Goal: Task Accomplishment & Management: Use online tool/utility

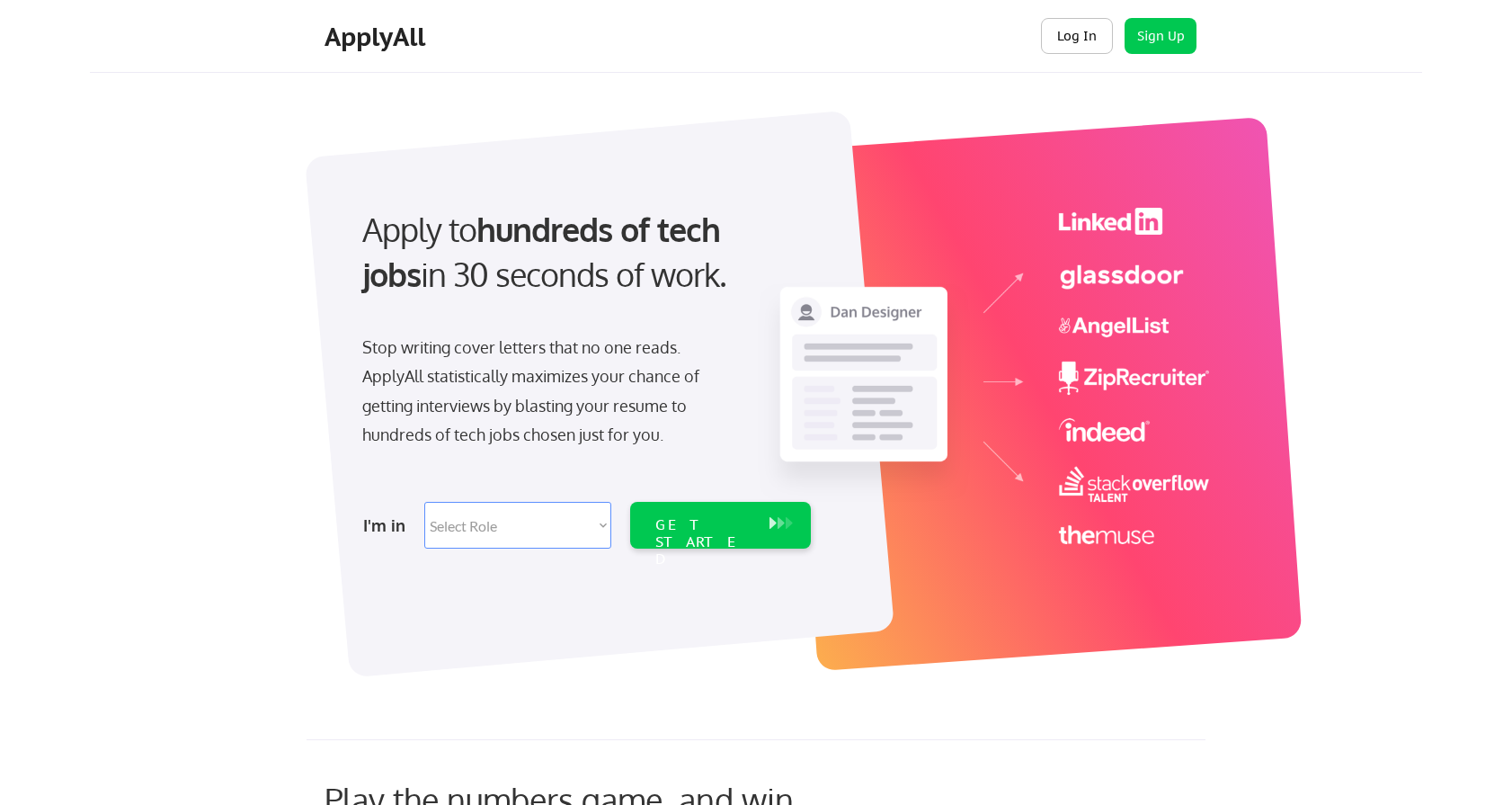
click at [1072, 35] on button "Log In" at bounding box center [1077, 36] width 72 height 36
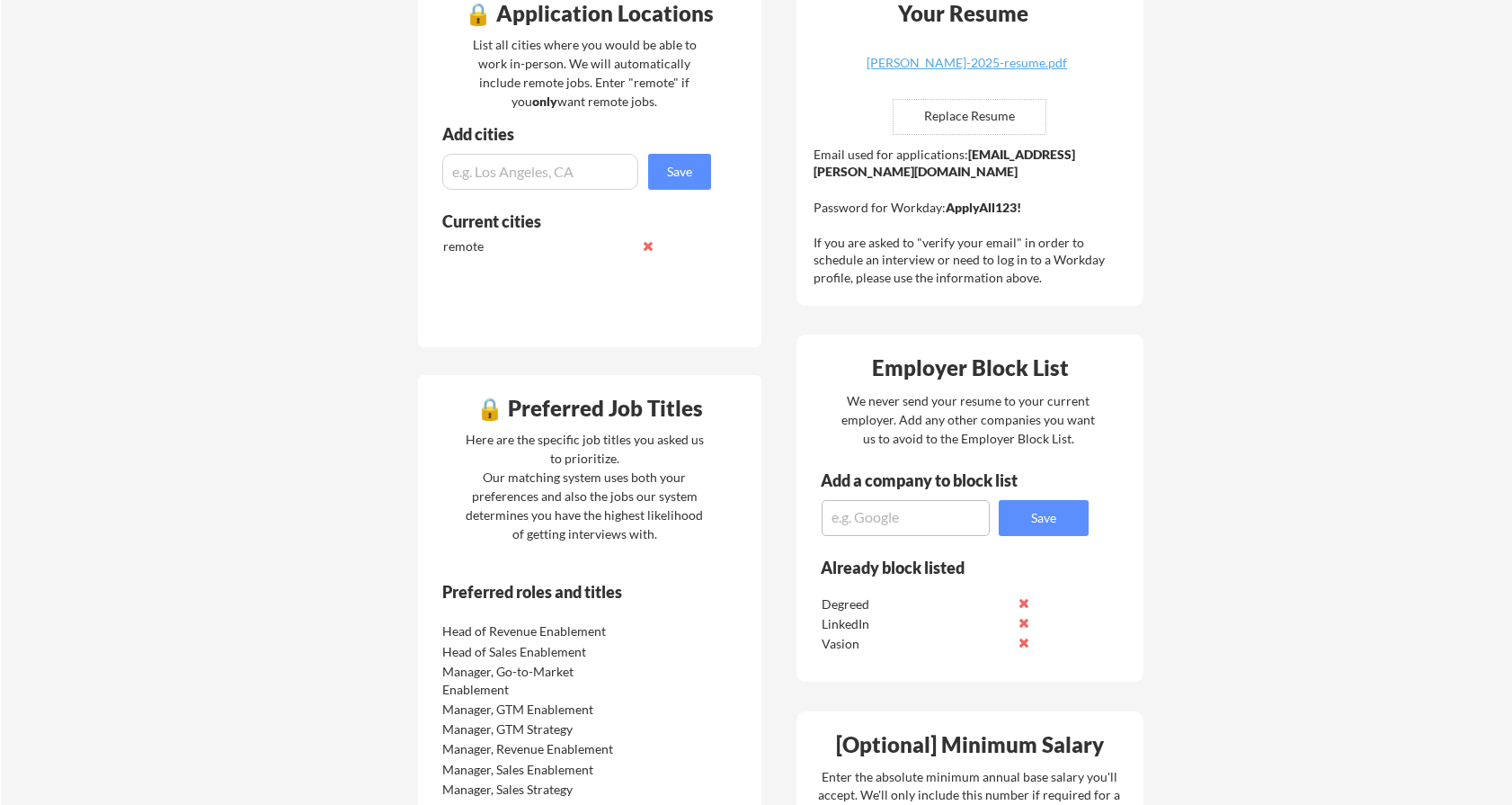
scroll to position [478, 0]
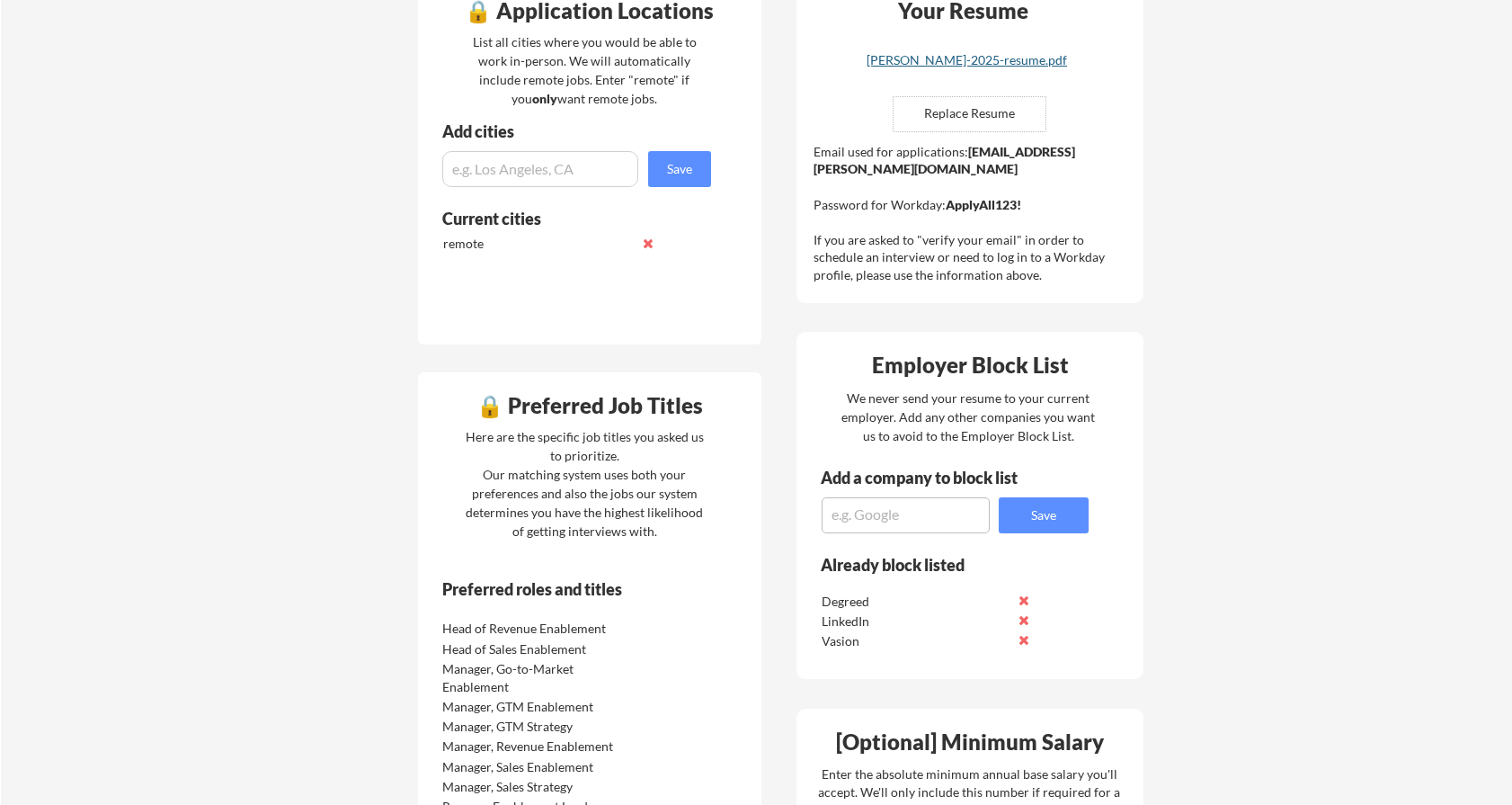
click at [1037, 56] on div "kevin-williams-2025-resume.pdf" at bounding box center [967, 59] width 214 height 13
